Goal: Navigation & Orientation: Understand site structure

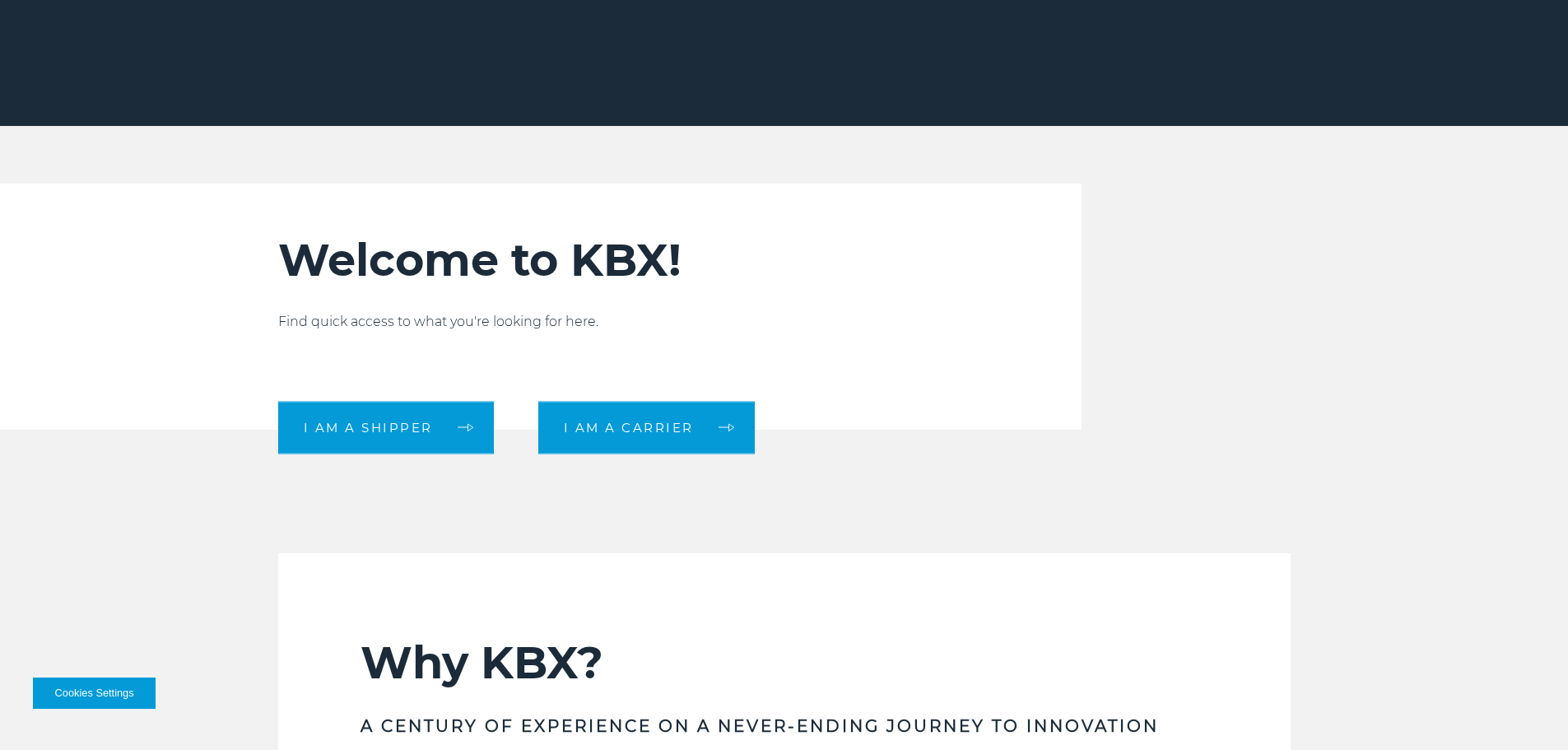
scroll to position [121, 0]
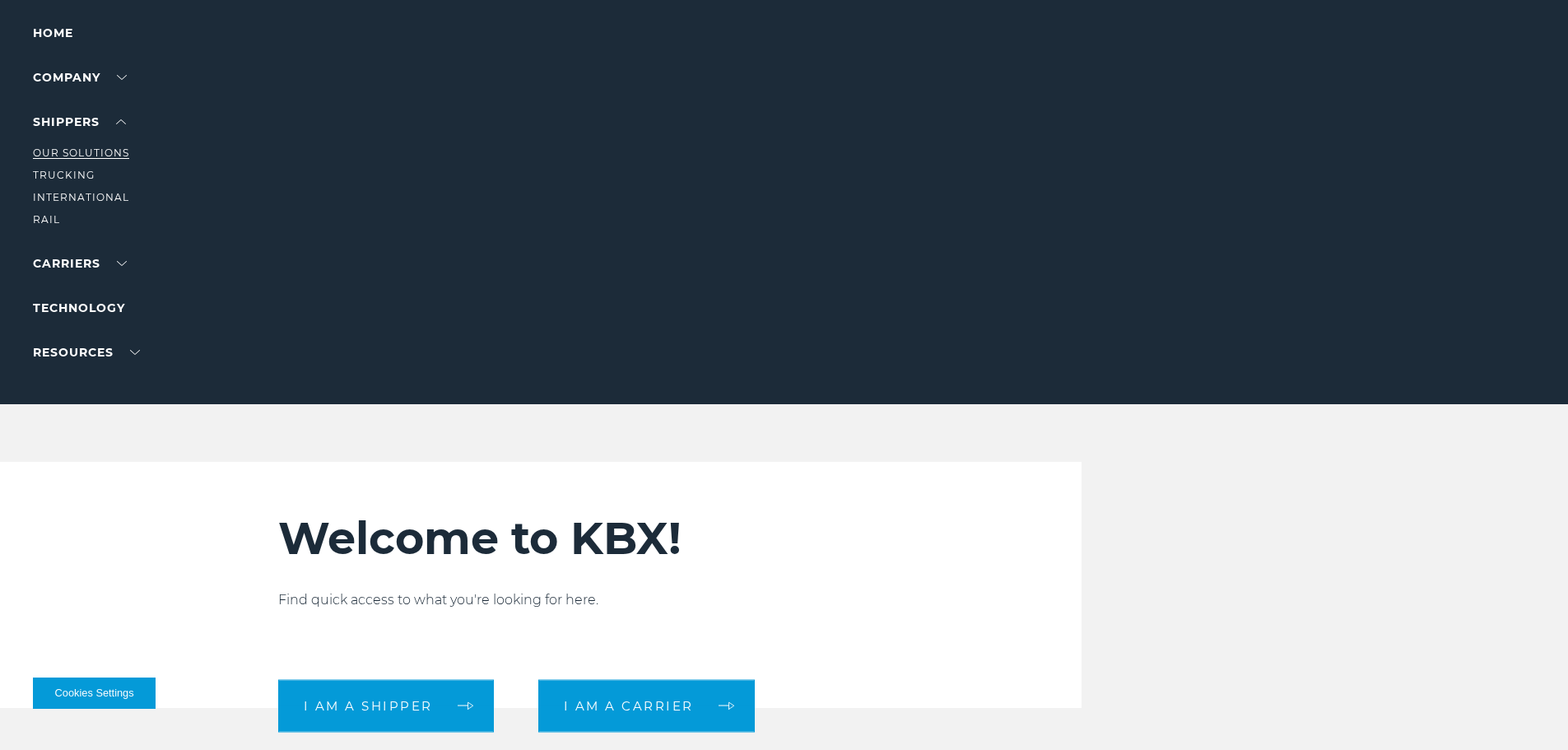
click at [101, 155] on link "Our Solutions" at bounding box center [81, 152] width 96 height 12
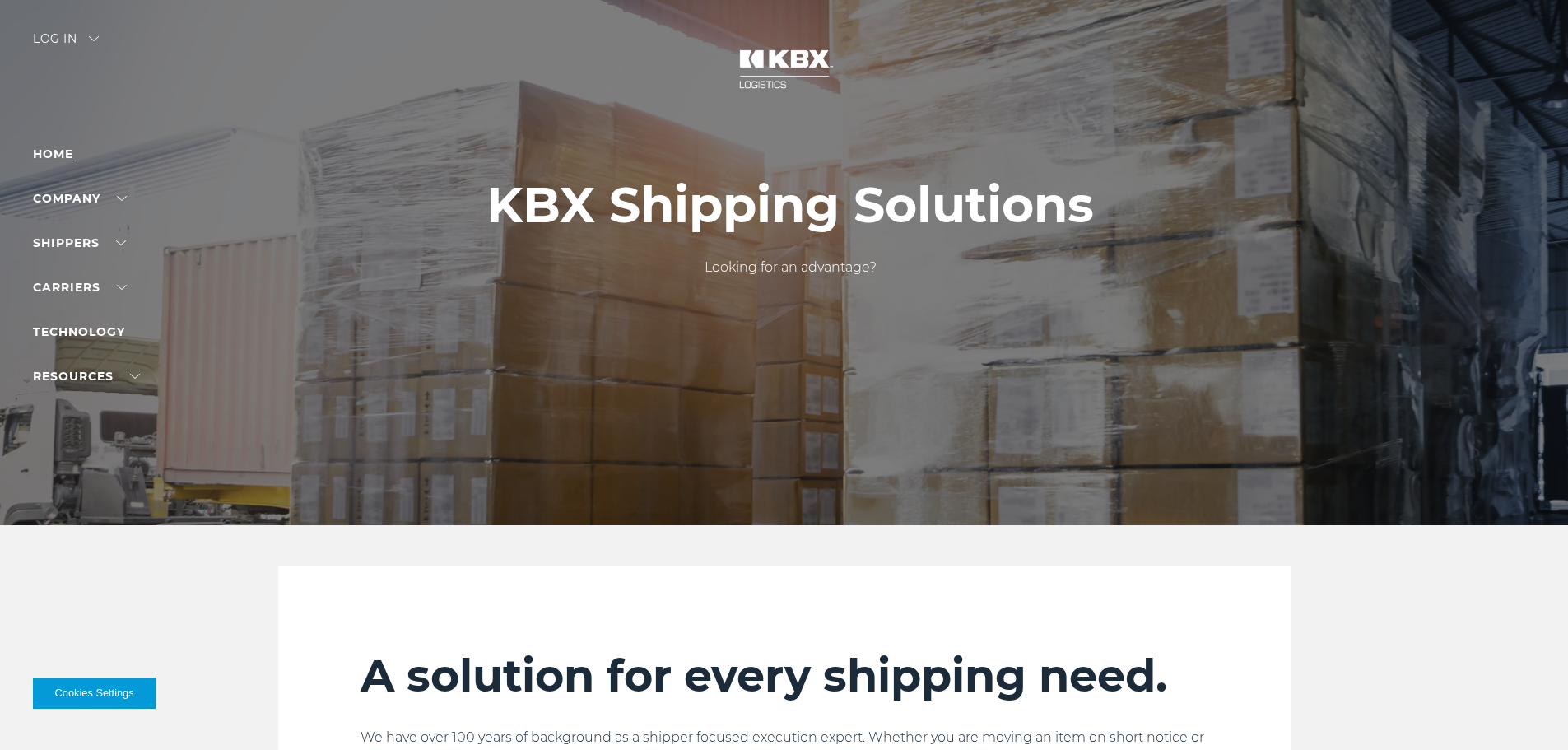
click at [56, 157] on link "Home" at bounding box center [53, 154] width 40 height 15
